Goal: Task Accomplishment & Management: Use online tool/utility

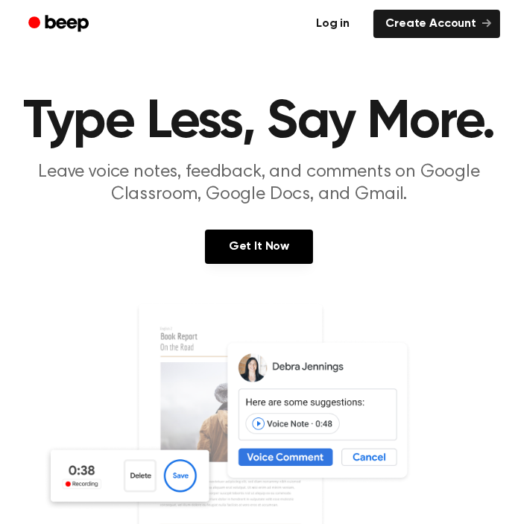
click at [332, 21] on link "Log in" at bounding box center [332, 24] width 63 height 34
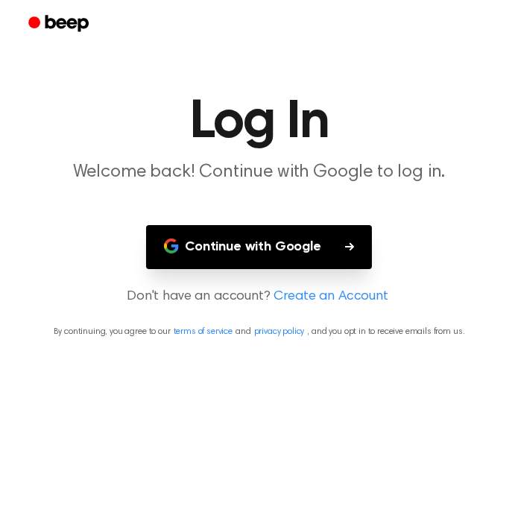
click at [310, 251] on button "Continue with Google" at bounding box center [259, 247] width 226 height 44
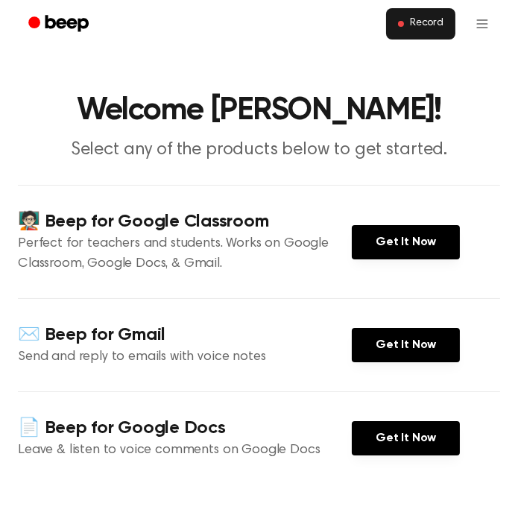
click at [429, 28] on span "Record" at bounding box center [427, 23] width 34 height 13
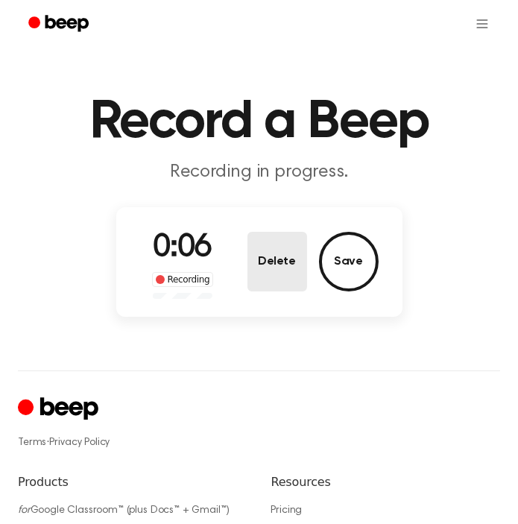
click at [280, 277] on button "Delete" at bounding box center [278, 262] width 60 height 60
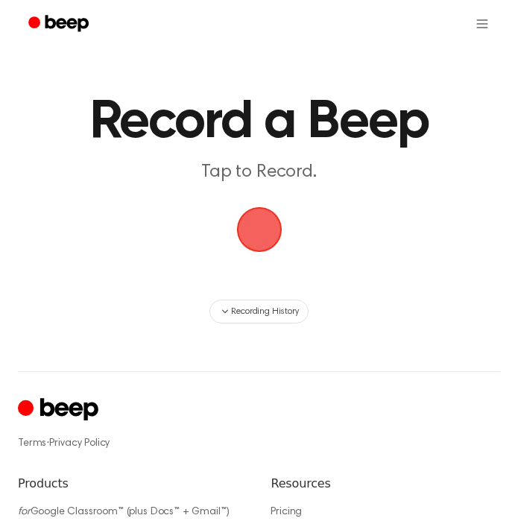
click at [263, 232] on span "button" at bounding box center [259, 229] width 83 height 83
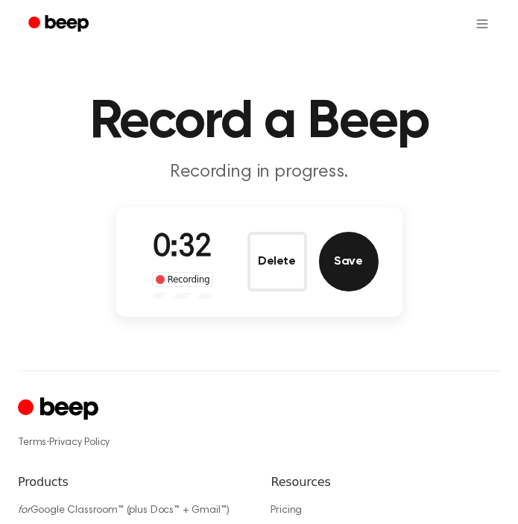
click at [335, 255] on button "Save" at bounding box center [349, 262] width 60 height 60
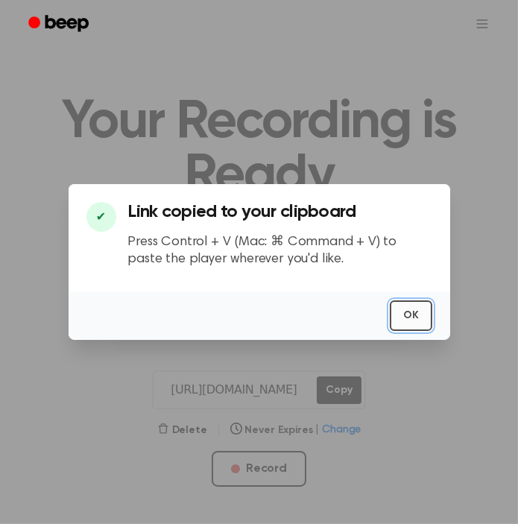
click at [411, 310] on button "OK" at bounding box center [411, 315] width 42 height 31
